Goal: Task Accomplishment & Management: Manage account settings

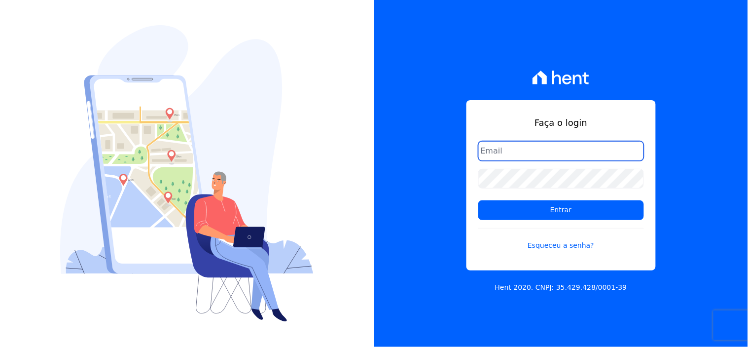
click at [540, 150] on input "email" at bounding box center [562, 151] width 166 height 20
type input "[EMAIL_ADDRESS][DOMAIN_NAME]"
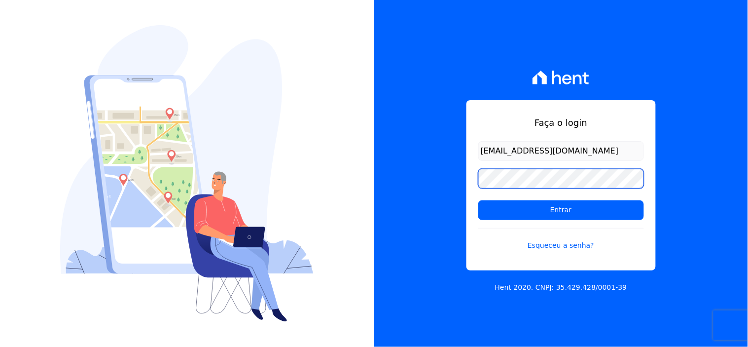
click at [479, 200] on input "Entrar" at bounding box center [562, 210] width 166 height 20
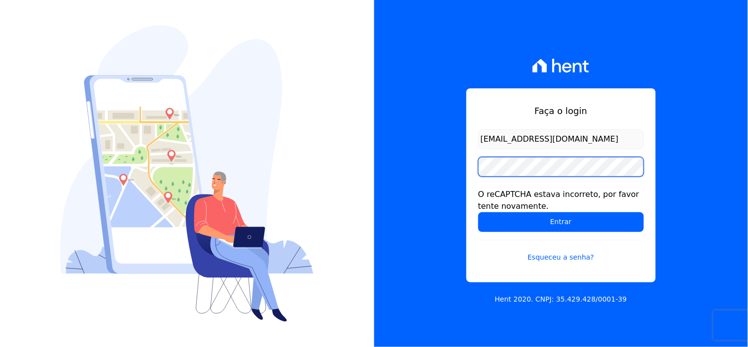
click at [479, 212] on input "Entrar" at bounding box center [562, 222] width 166 height 20
